Goal: Task Accomplishment & Management: Manage account settings

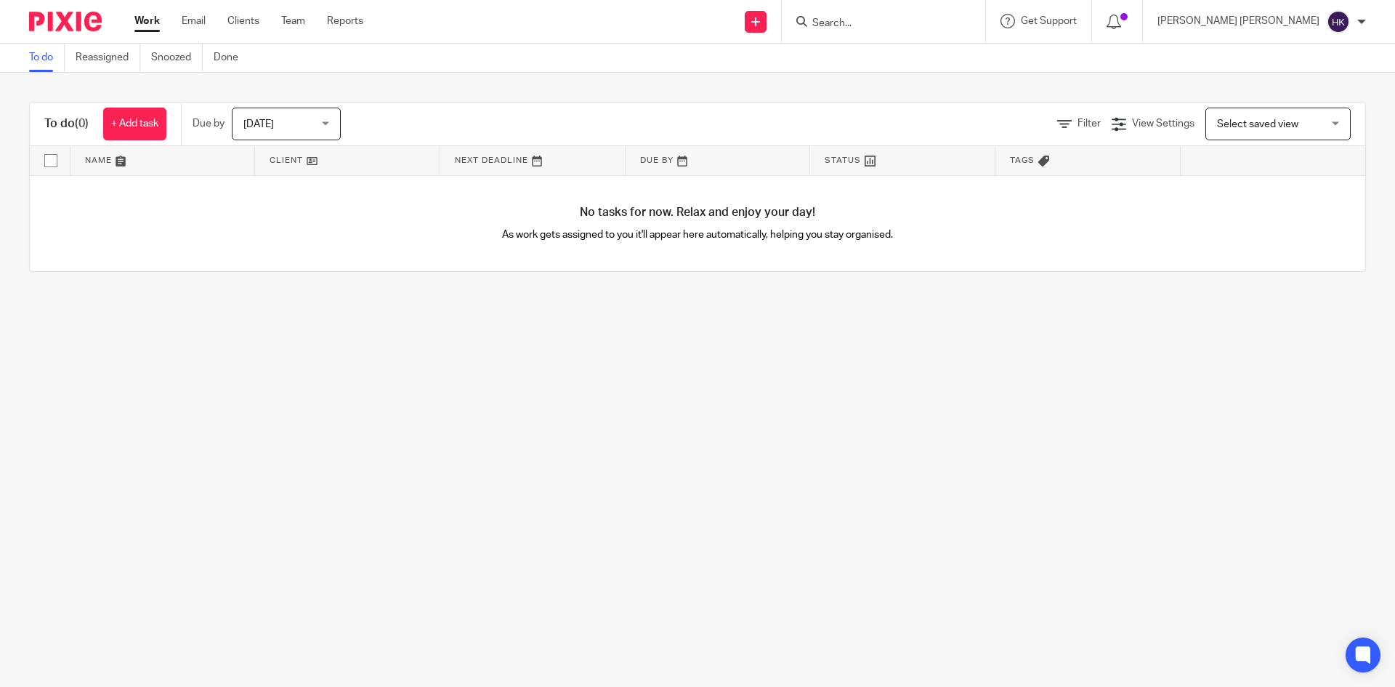
click at [942, 28] on input "Search" at bounding box center [876, 23] width 131 height 13
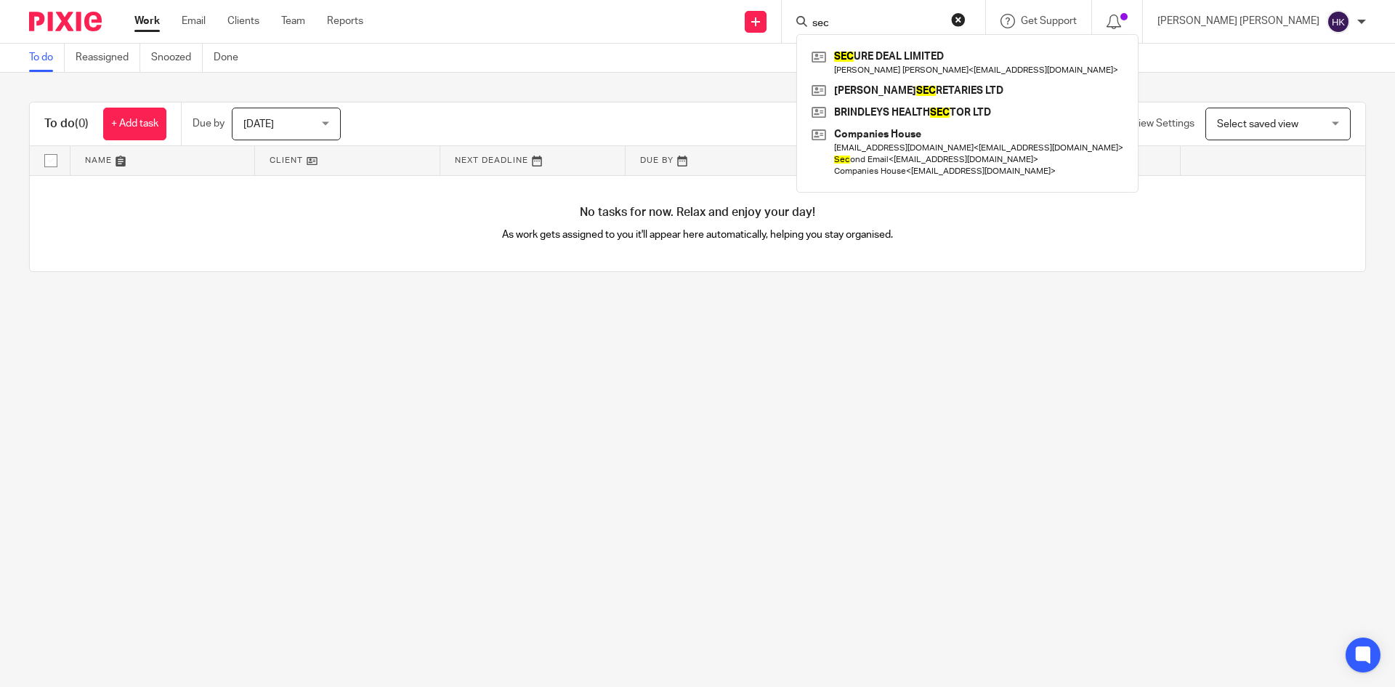
type input "sec"
click at [1016, 380] on main "To do Reassigned Snoozed Done To do (0) + Add task Due by Today Today Today Tom…" at bounding box center [697, 343] width 1395 height 687
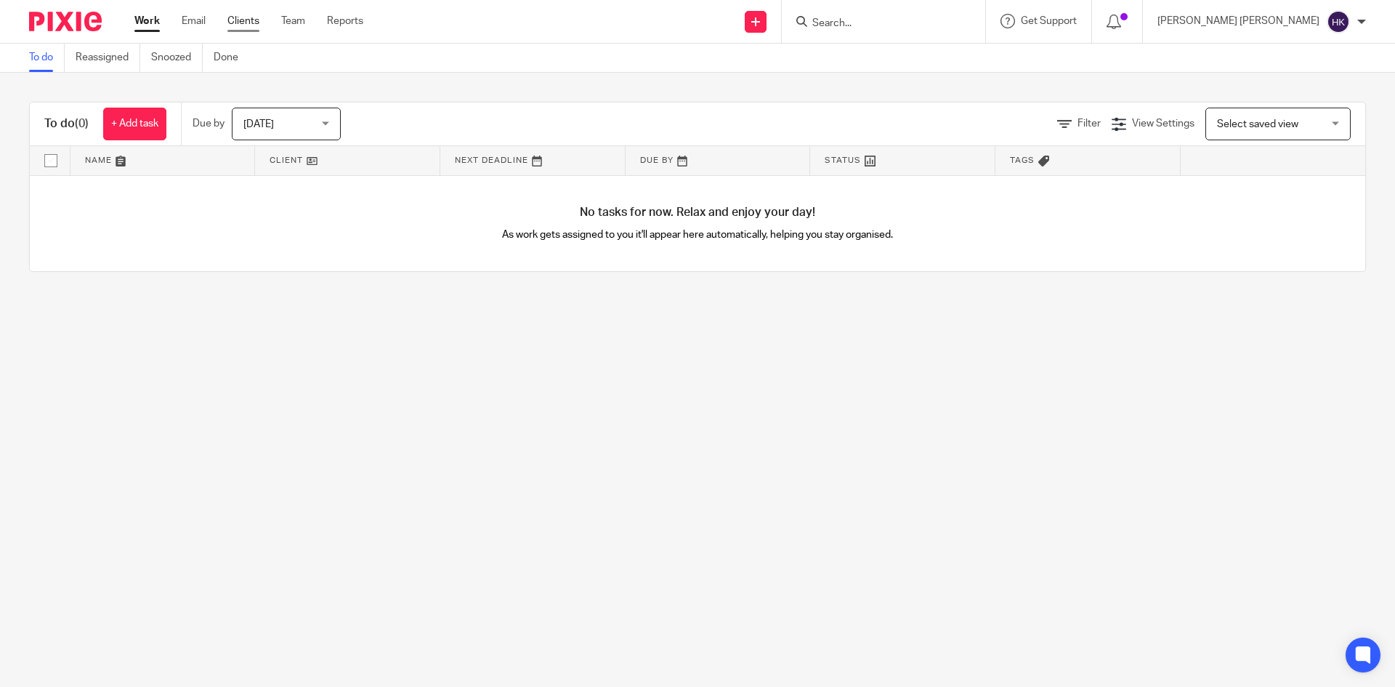
click at [239, 26] on link "Clients" at bounding box center [243, 21] width 32 height 15
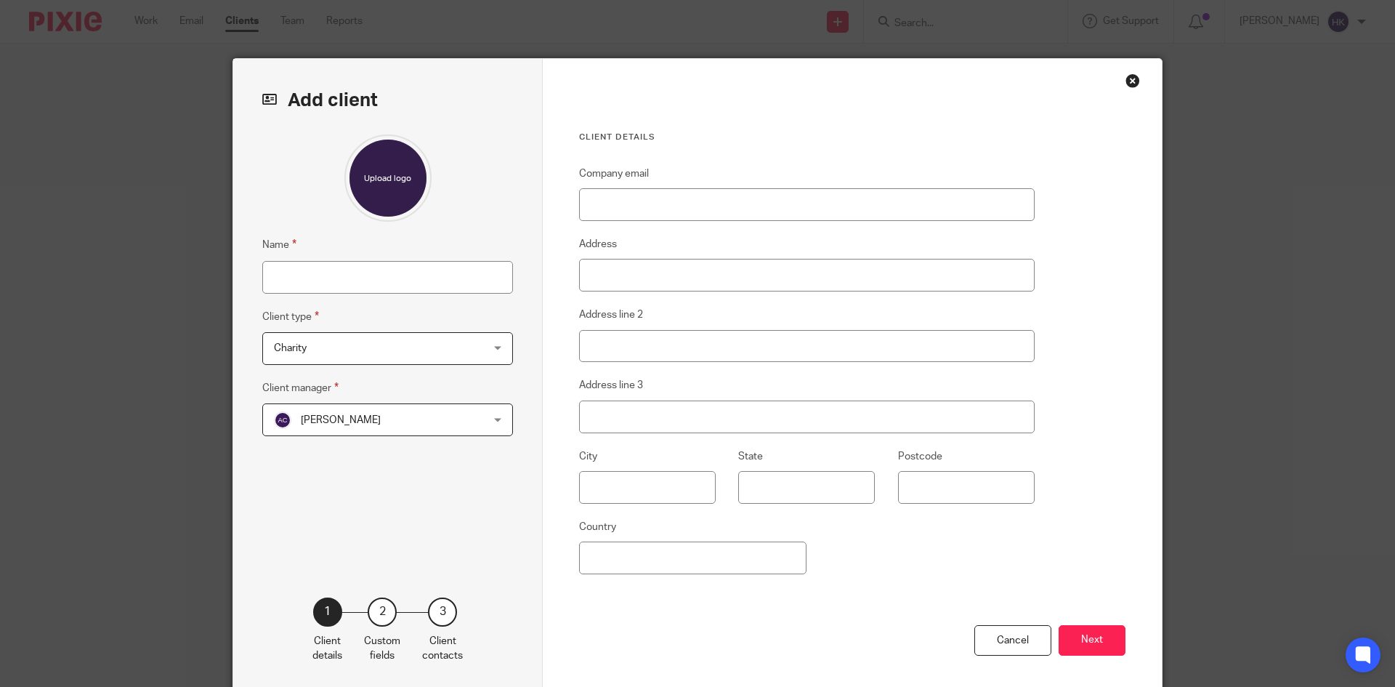
click at [1128, 79] on div "Close this dialog window" at bounding box center [1132, 80] width 15 height 15
click at [1125, 77] on div "Close this dialog window" at bounding box center [1132, 80] width 15 height 15
click at [1129, 76] on div "Close this dialog window" at bounding box center [1132, 80] width 15 height 15
click at [1178, 106] on div "Add client Name Client type Charity Charity Charity CIC SA Client Limited compa…" at bounding box center [697, 343] width 1395 height 687
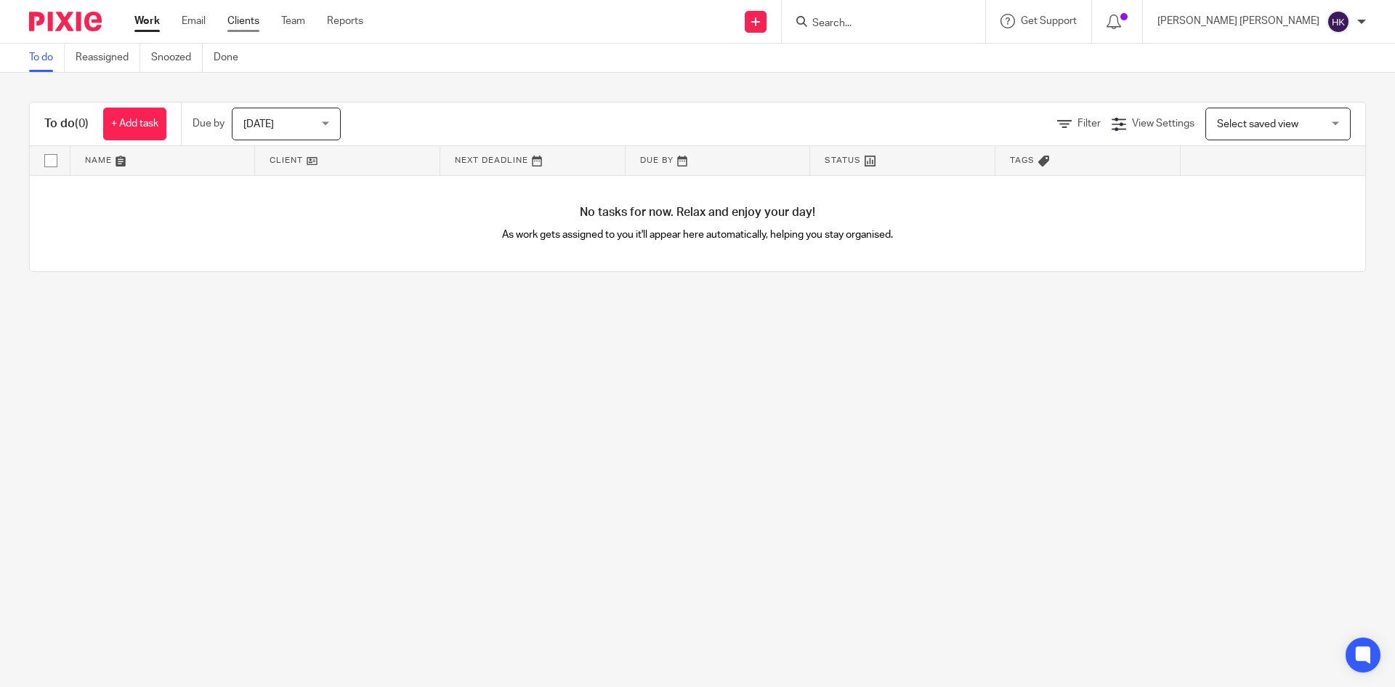
click at [240, 22] on link "Clients" at bounding box center [243, 21] width 32 height 15
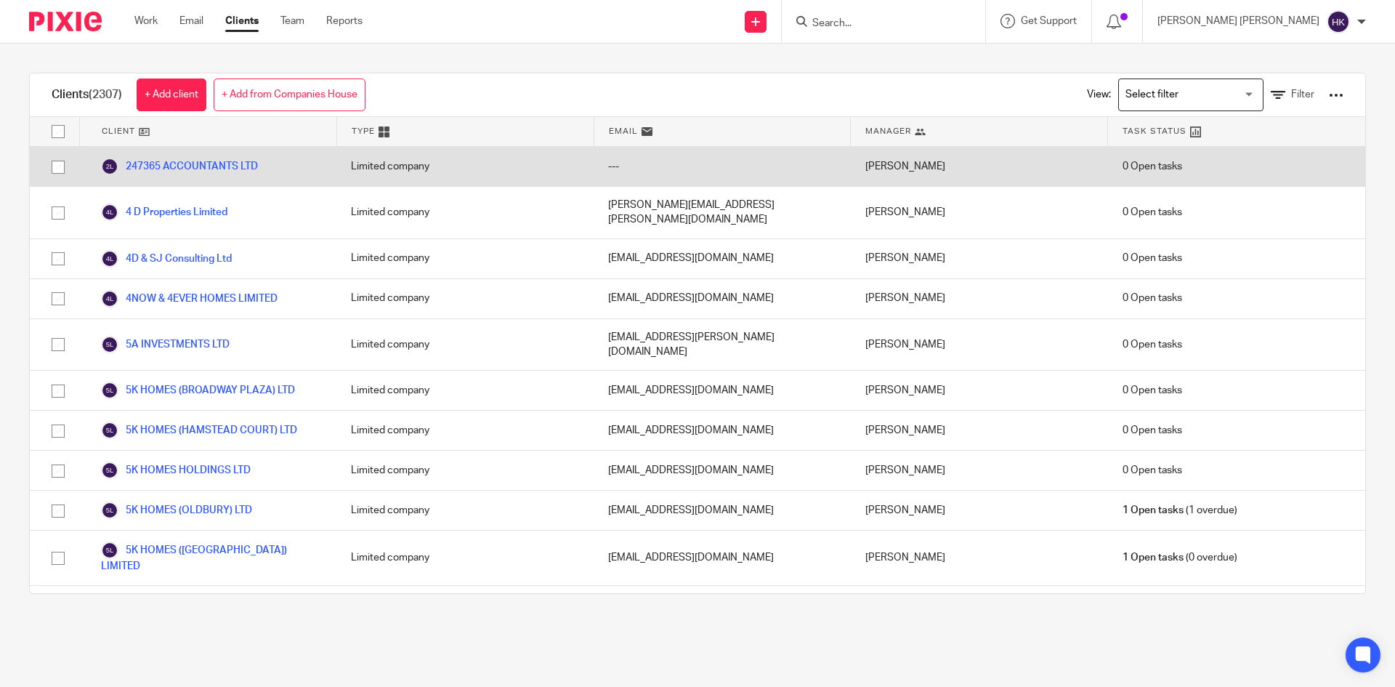
drag, startPoint x: 216, startPoint y: 618, endPoint x: 363, endPoint y: 171, distance: 471.0
click at [216, 618] on div "Clients (2307) + Add client + Add from Companies House View: Loading... Filter …" at bounding box center [697, 333] width 1395 height 579
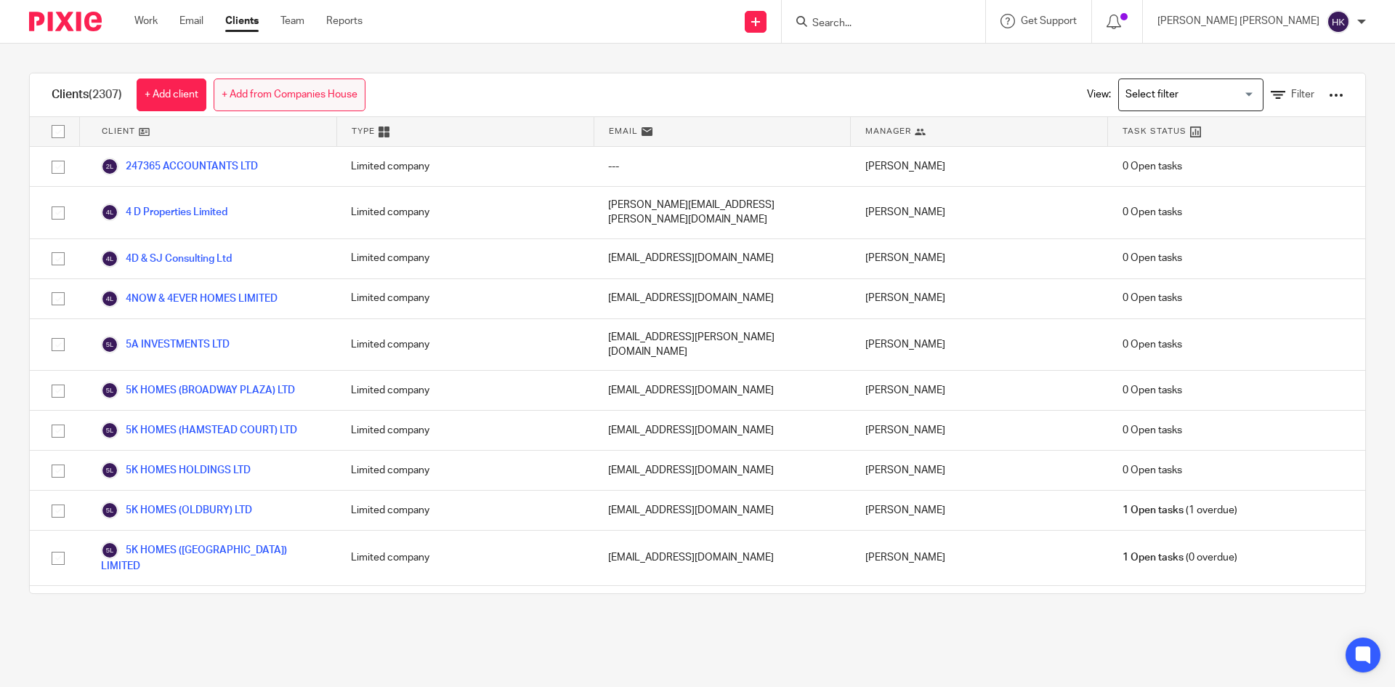
click at [321, 100] on link "+ Add from Companies House" at bounding box center [290, 94] width 152 height 33
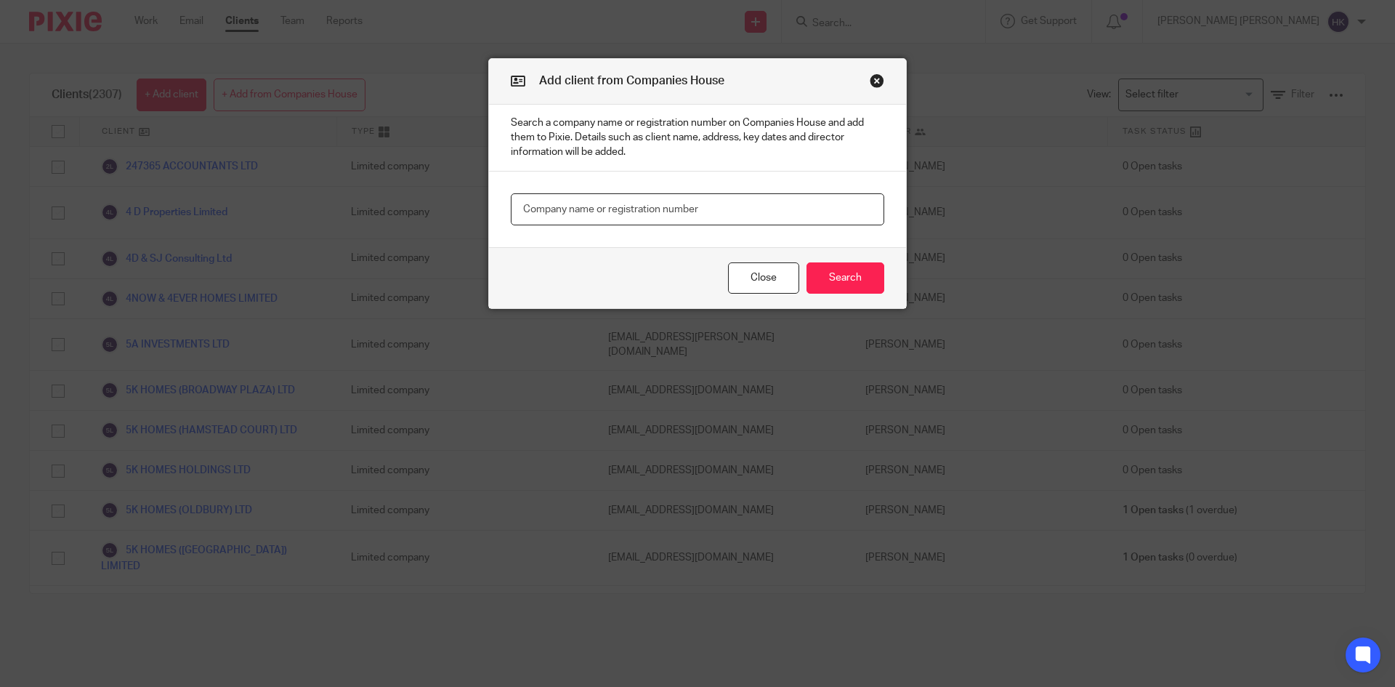
click at [564, 211] on input "text" at bounding box center [697, 209] width 373 height 33
paste input "16345653"
type input "16345653"
click at [852, 275] on button "Search" at bounding box center [845, 277] width 78 height 31
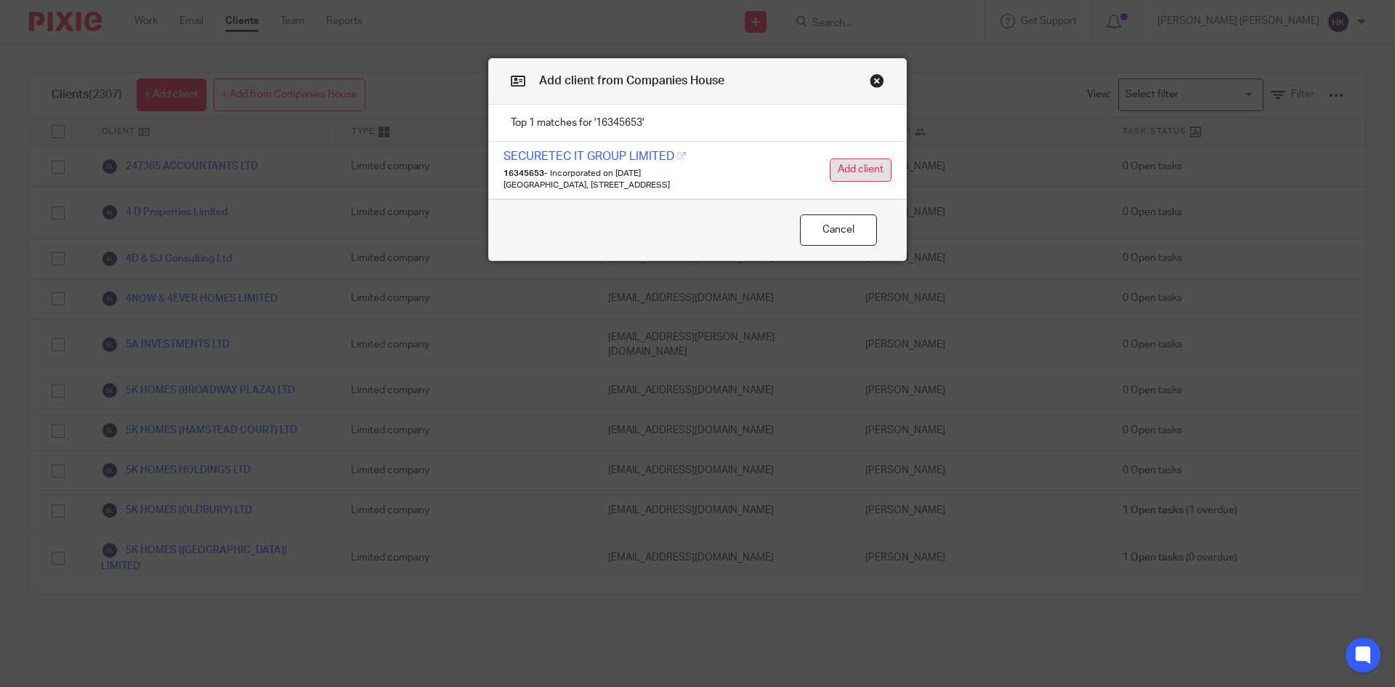
click at [853, 172] on button "Add client" at bounding box center [861, 169] width 62 height 23
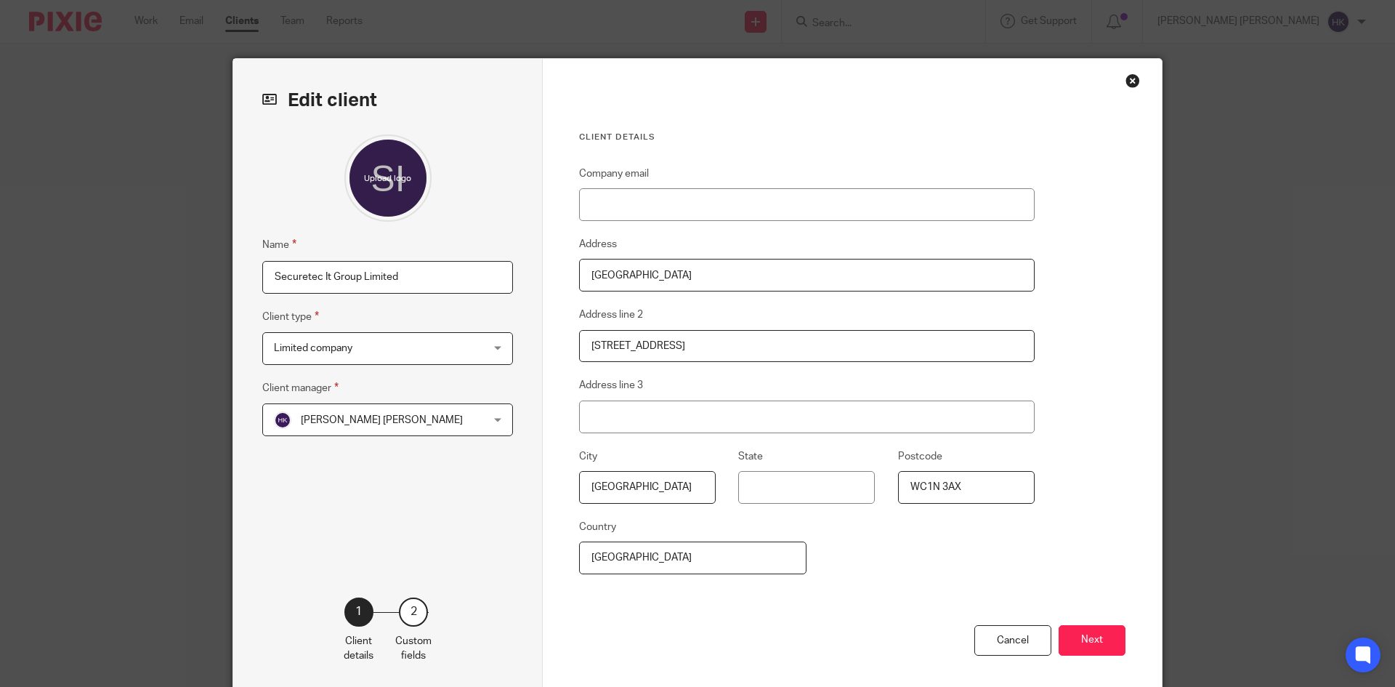
click at [416, 415] on span "[PERSON_NAME] [PERSON_NAME]" at bounding box center [369, 419] width 190 height 31
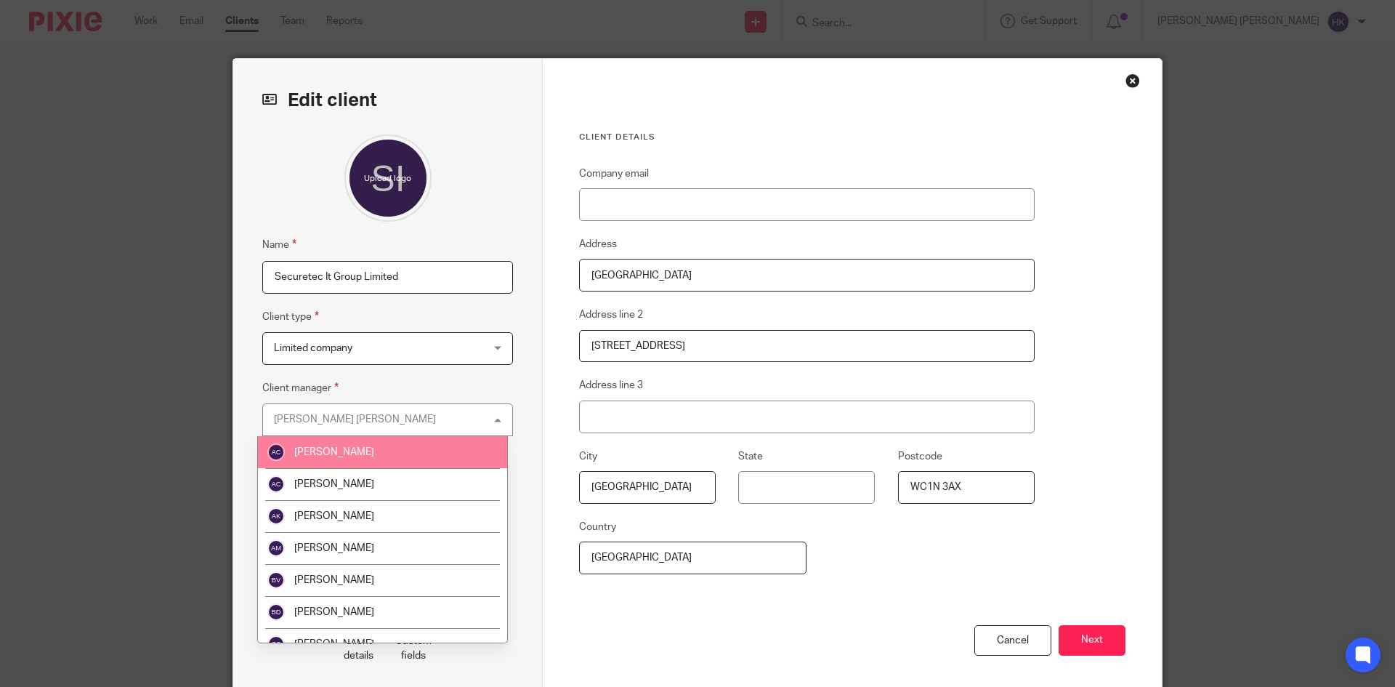
click at [371, 452] on li "[PERSON_NAME]" at bounding box center [382, 452] width 249 height 32
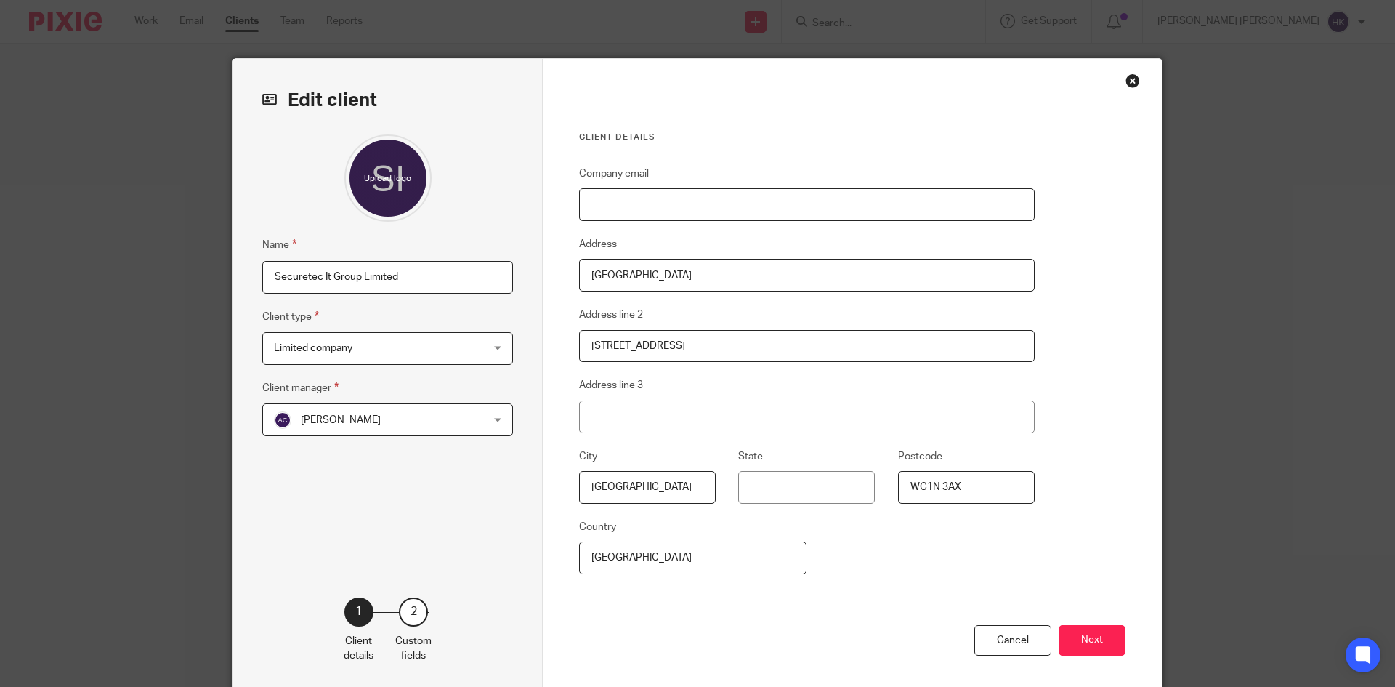
drag, startPoint x: 674, startPoint y: 203, endPoint x: 488, endPoint y: 110, distance: 207.6
click at [674, 203] on input "Company email" at bounding box center [807, 204] width 456 height 33
paste input "[EMAIL_ADDRESS][DOMAIN_NAME]"
drag, startPoint x: 603, startPoint y: 208, endPoint x: 533, endPoint y: 203, distance: 69.9
click at [533, 203] on div "Edit client Name Securetec It Group Limited Client type Limited company Limited…" at bounding box center [697, 375] width 929 height 633
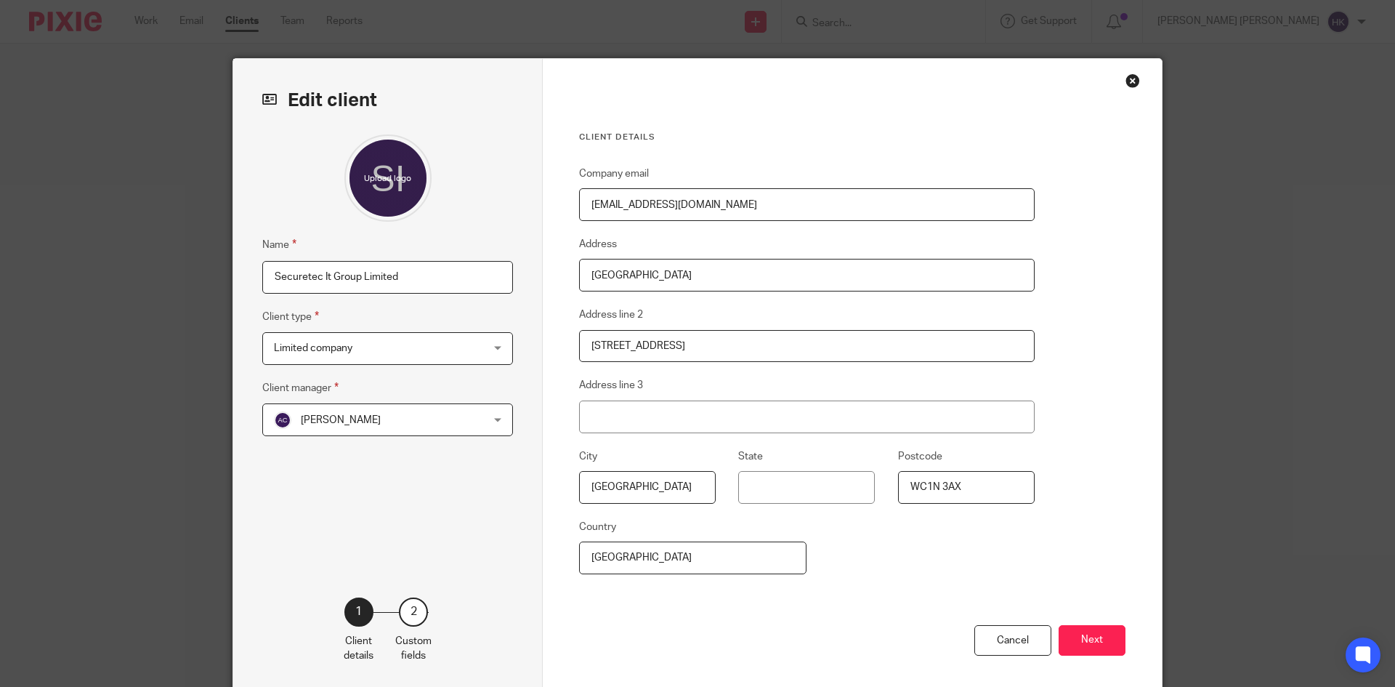
type input "rrabone@live.co.uk"
click at [1083, 632] on button "Next" at bounding box center [1092, 640] width 67 height 31
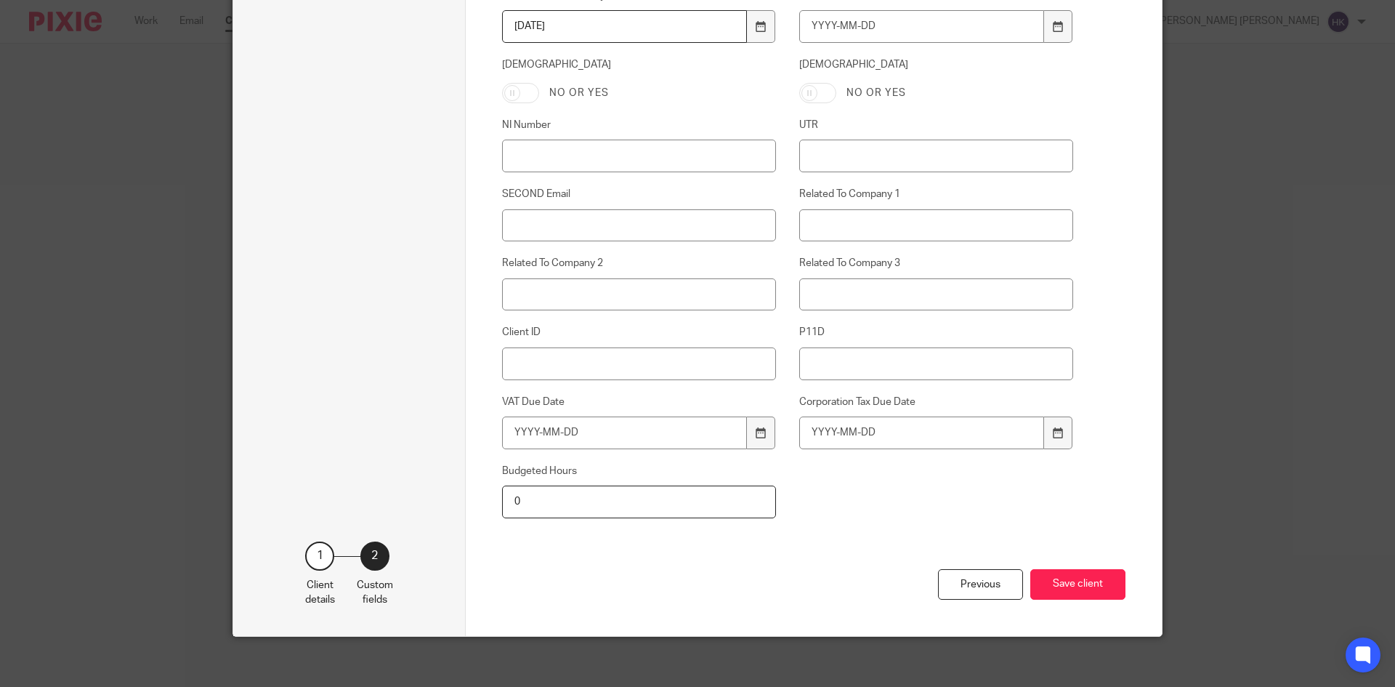
scroll to position [636, 0]
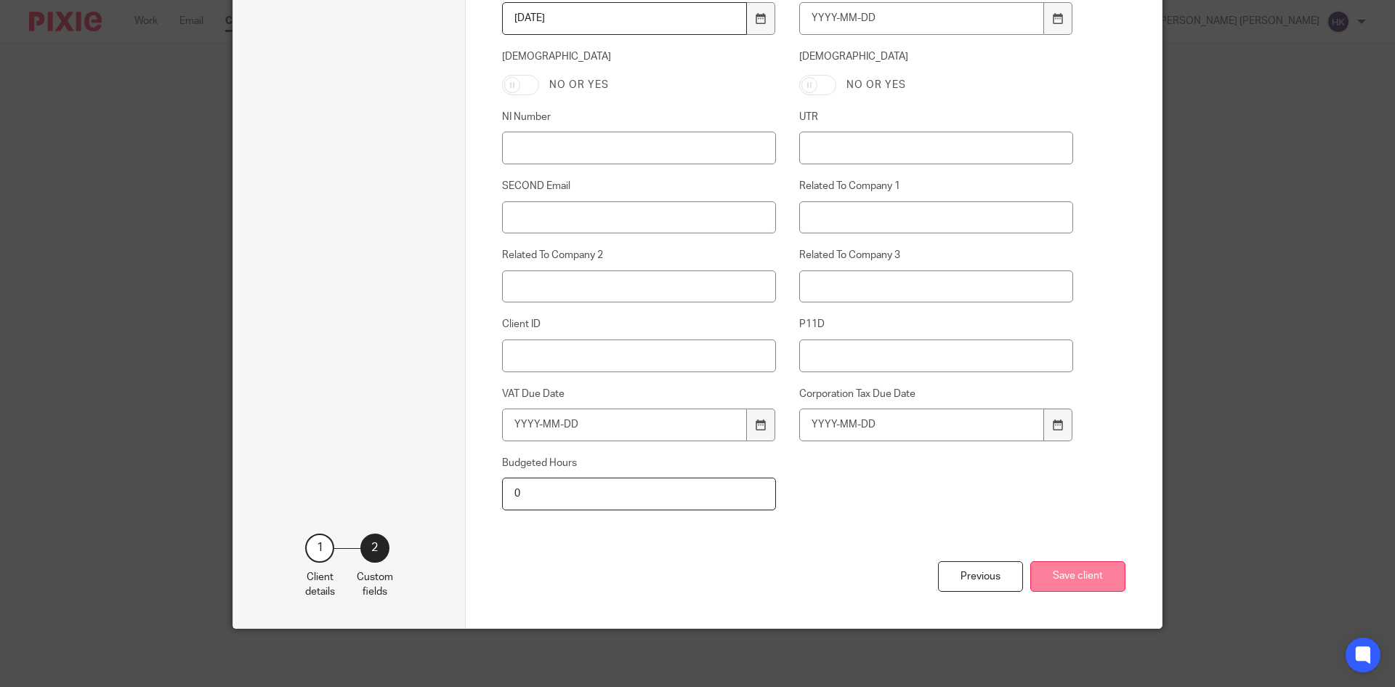
click at [1100, 577] on button "Save client" at bounding box center [1077, 576] width 95 height 31
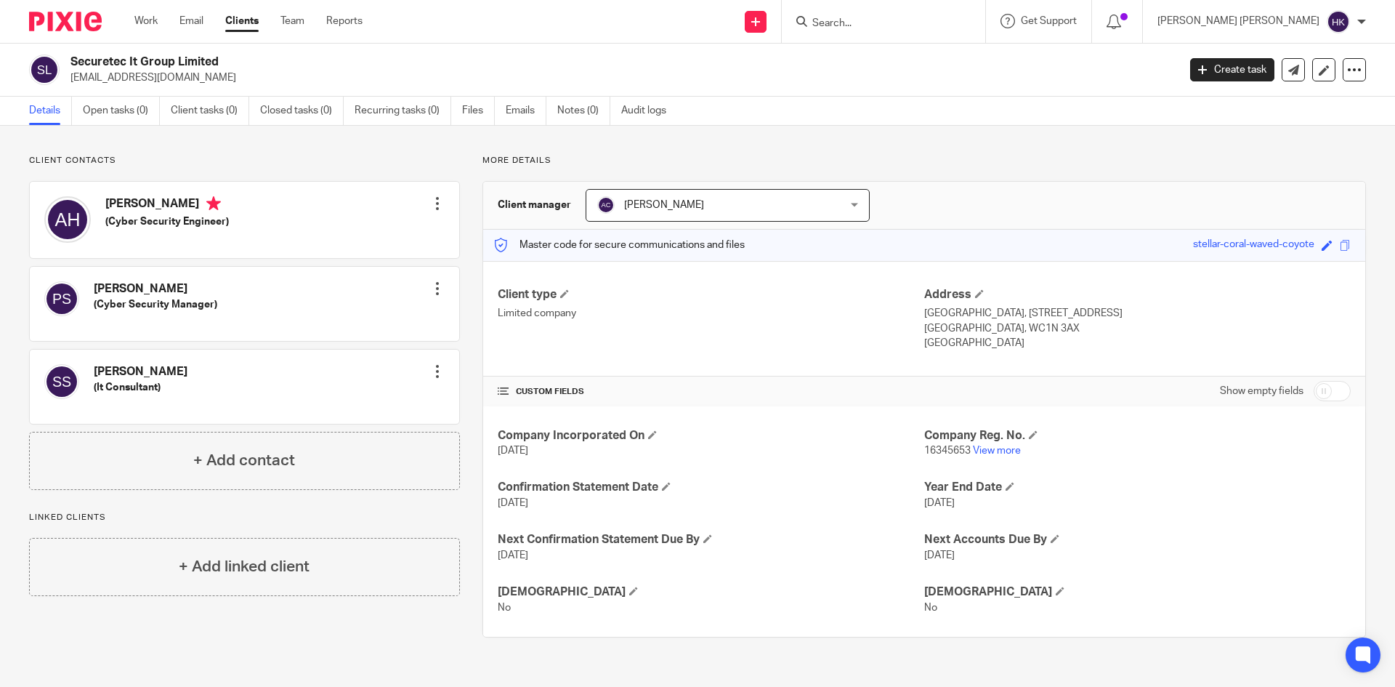
click at [425, 204] on div "Amritpal Singh Harar (Cyber Security Engineer) Edit contact Create client from …" at bounding box center [244, 220] width 429 height 76
click at [434, 206] on div at bounding box center [437, 203] width 15 height 15
click at [402, 238] on link "Edit contact" at bounding box center [368, 235] width 139 height 21
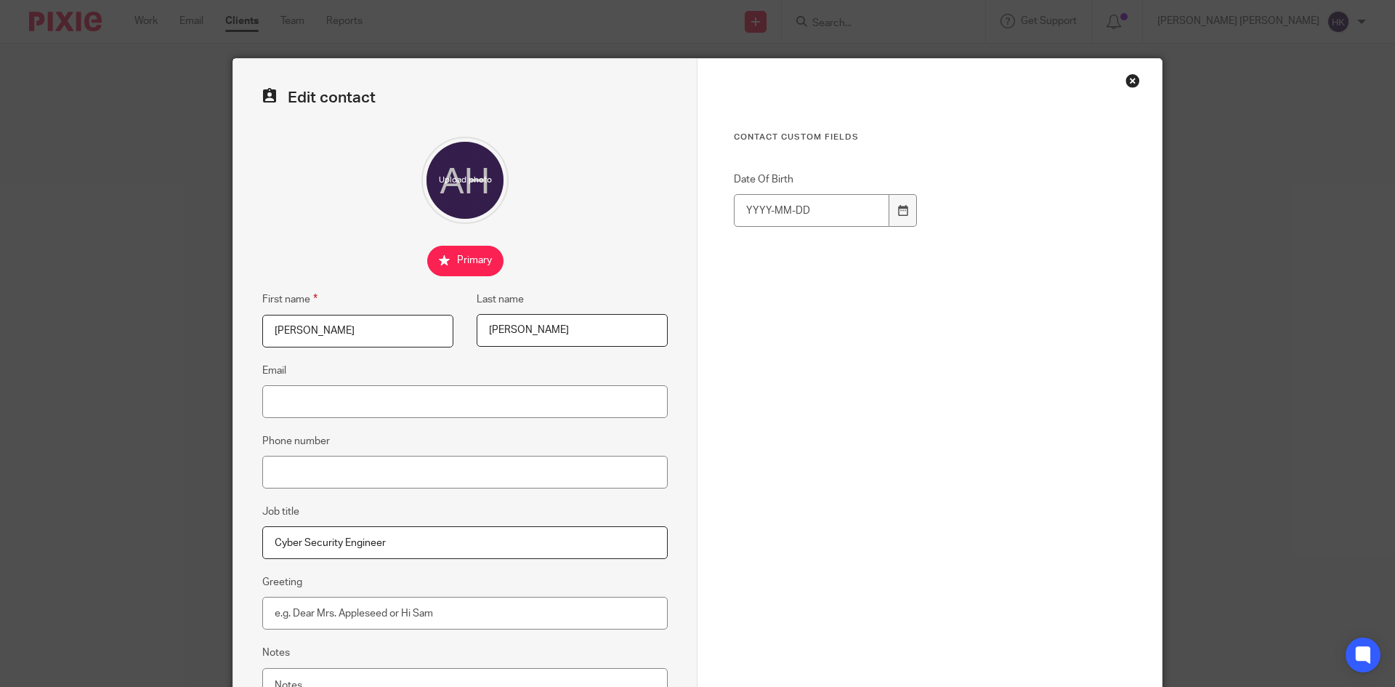
click at [1118, 88] on div "Contact Custom fields Date Of Birth Cancel Save contact" at bounding box center [929, 411] width 464 height 705
click at [1125, 84] on div "Close this dialog window" at bounding box center [1132, 80] width 15 height 15
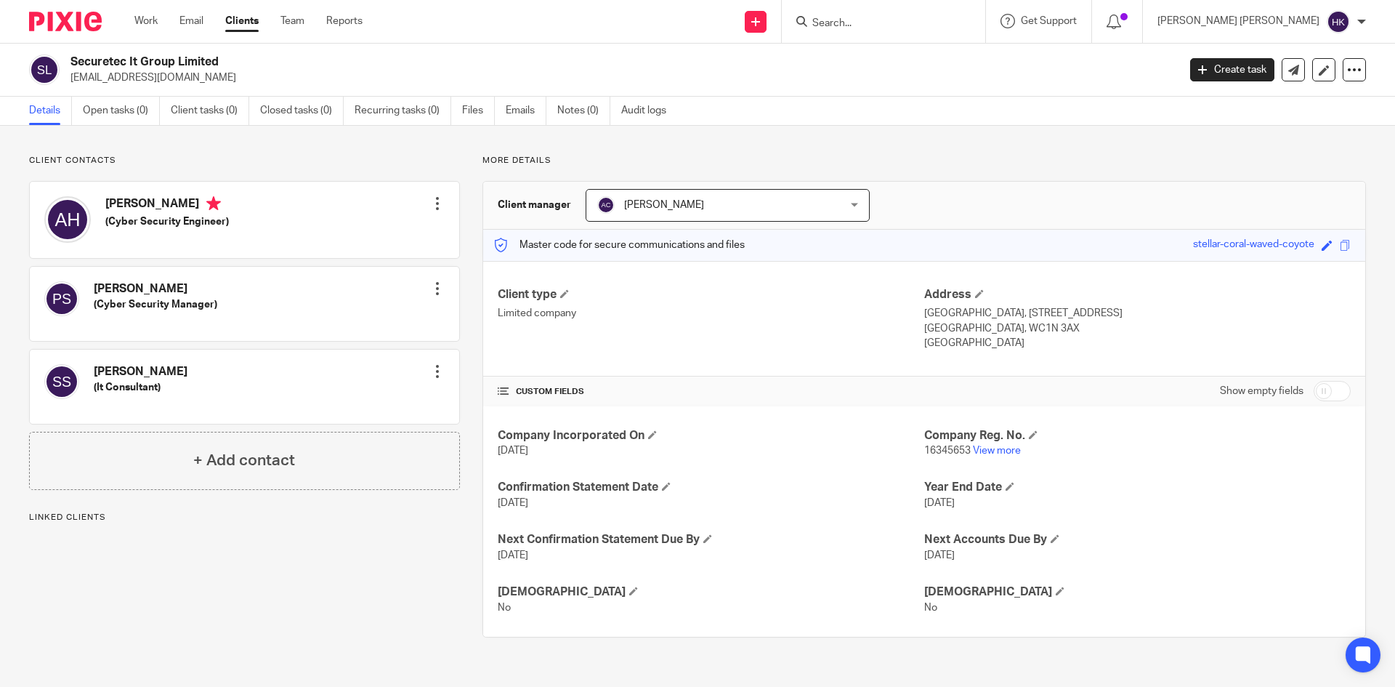
click at [434, 371] on div at bounding box center [437, 371] width 15 height 15
click at [364, 402] on link "Edit contact" at bounding box center [368, 403] width 139 height 21
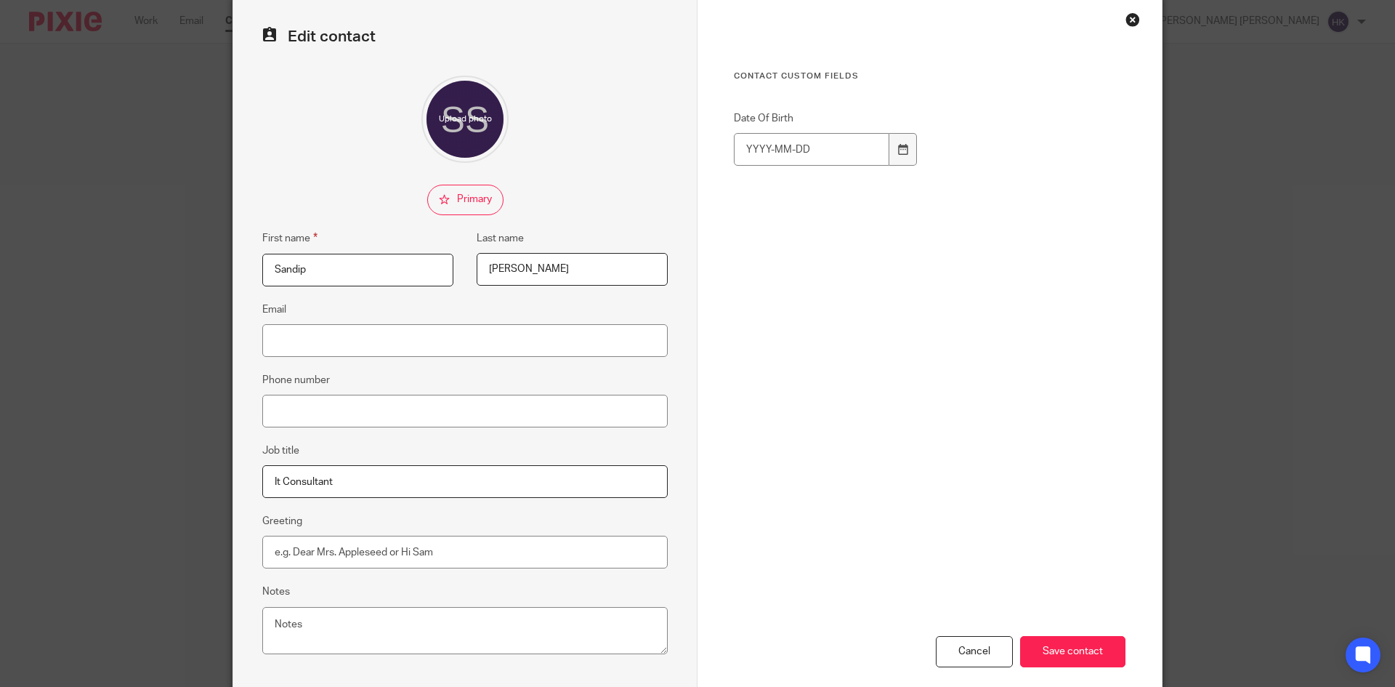
scroll to position [137, 0]
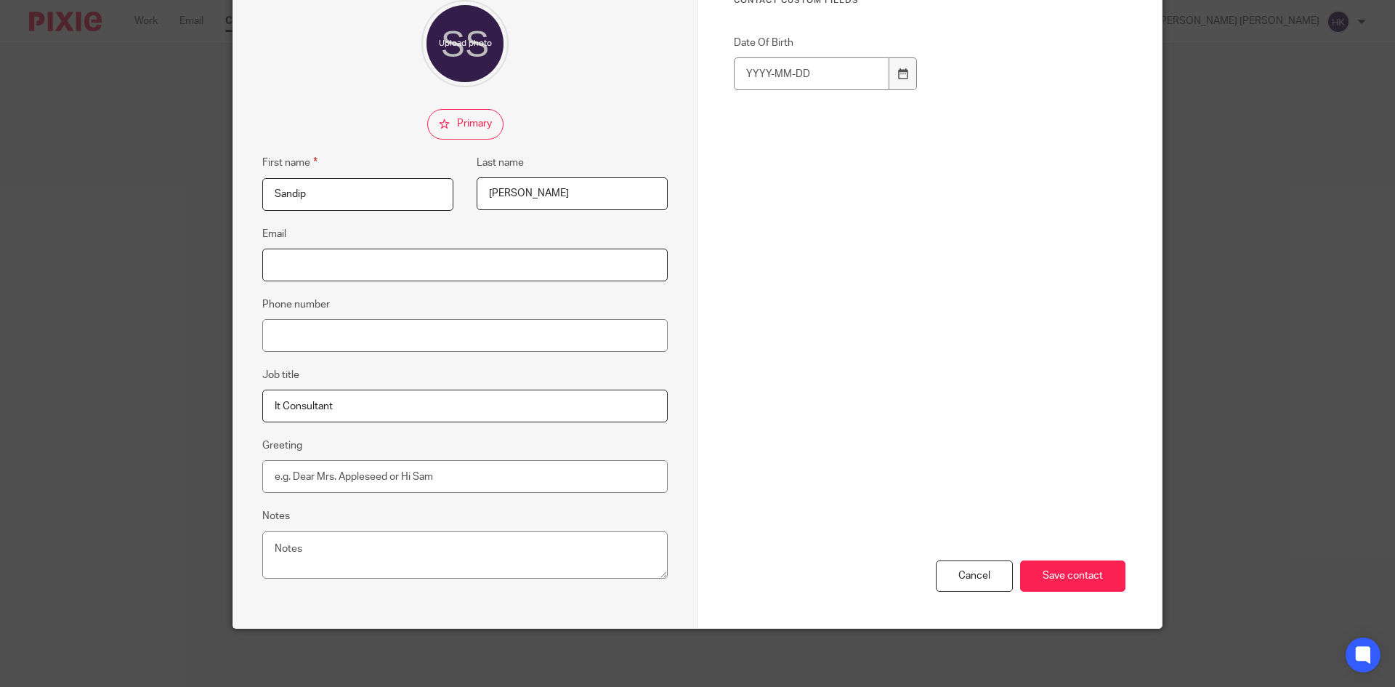
click at [370, 265] on input "Email" at bounding box center [464, 264] width 405 height 33
paste input "[EMAIL_ADDRESS][DOMAIN_NAME]"
type input "[EMAIL_ADDRESS][DOMAIN_NAME]"
click at [1081, 566] on input "Save contact" at bounding box center [1072, 575] width 105 height 31
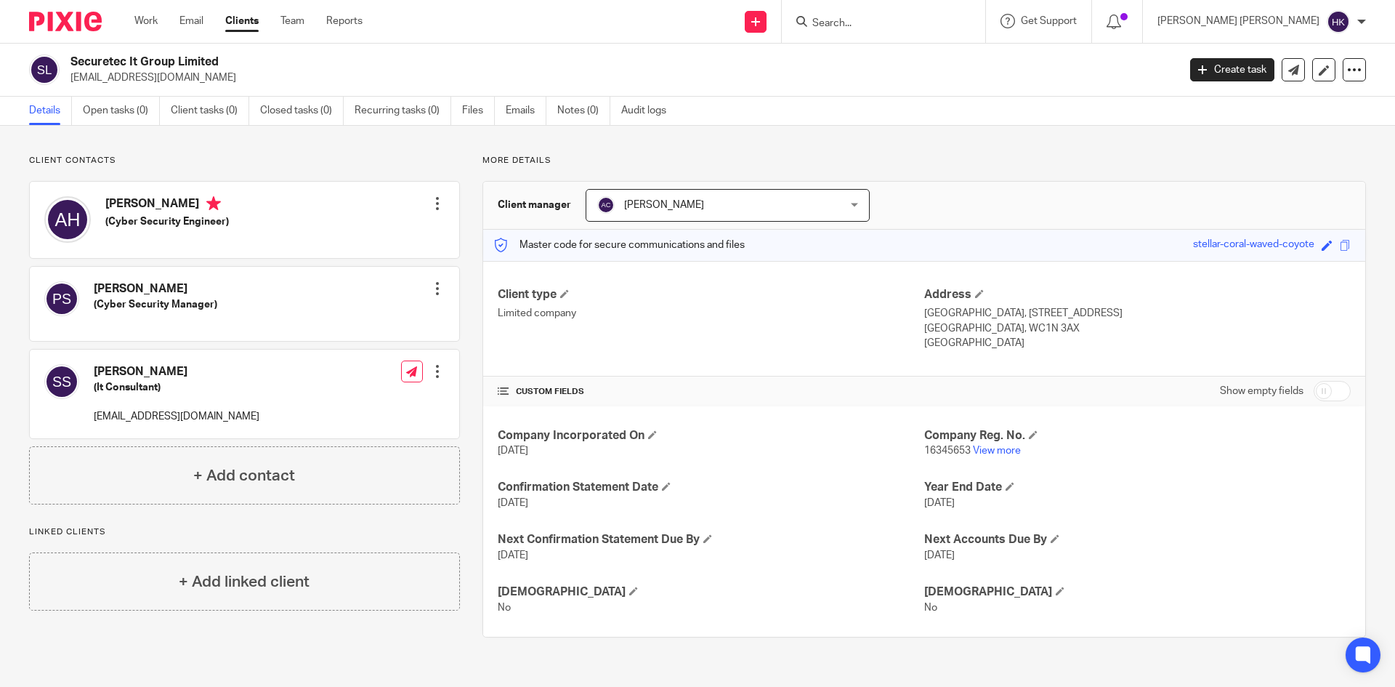
click at [432, 373] on div at bounding box center [437, 371] width 15 height 15
click at [401, 403] on link "Edit contact" at bounding box center [368, 403] width 139 height 21
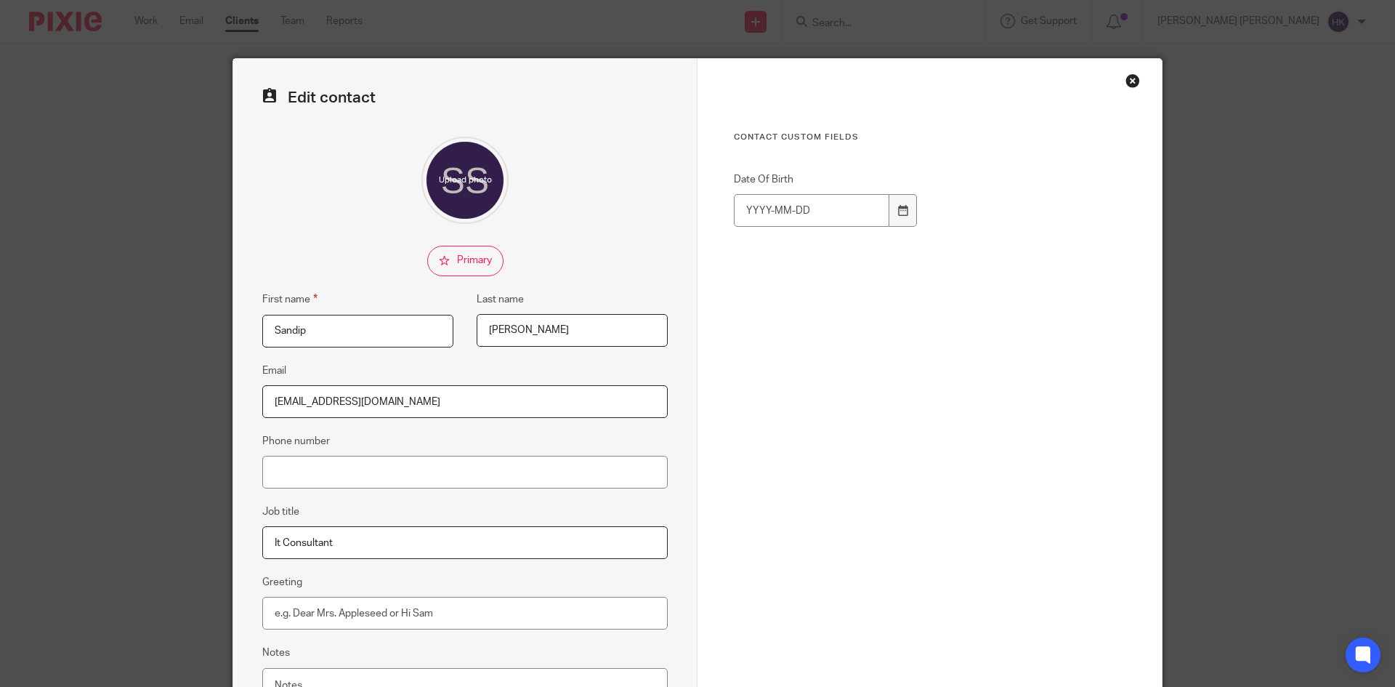
click at [1130, 73] on div "Contact Custom fields Date Of Birth Cancel Save contact" at bounding box center [929, 411] width 464 height 705
click at [1125, 84] on div "Close this dialog window" at bounding box center [1132, 80] width 15 height 15
